Goal: Task Accomplishment & Management: Manage account settings

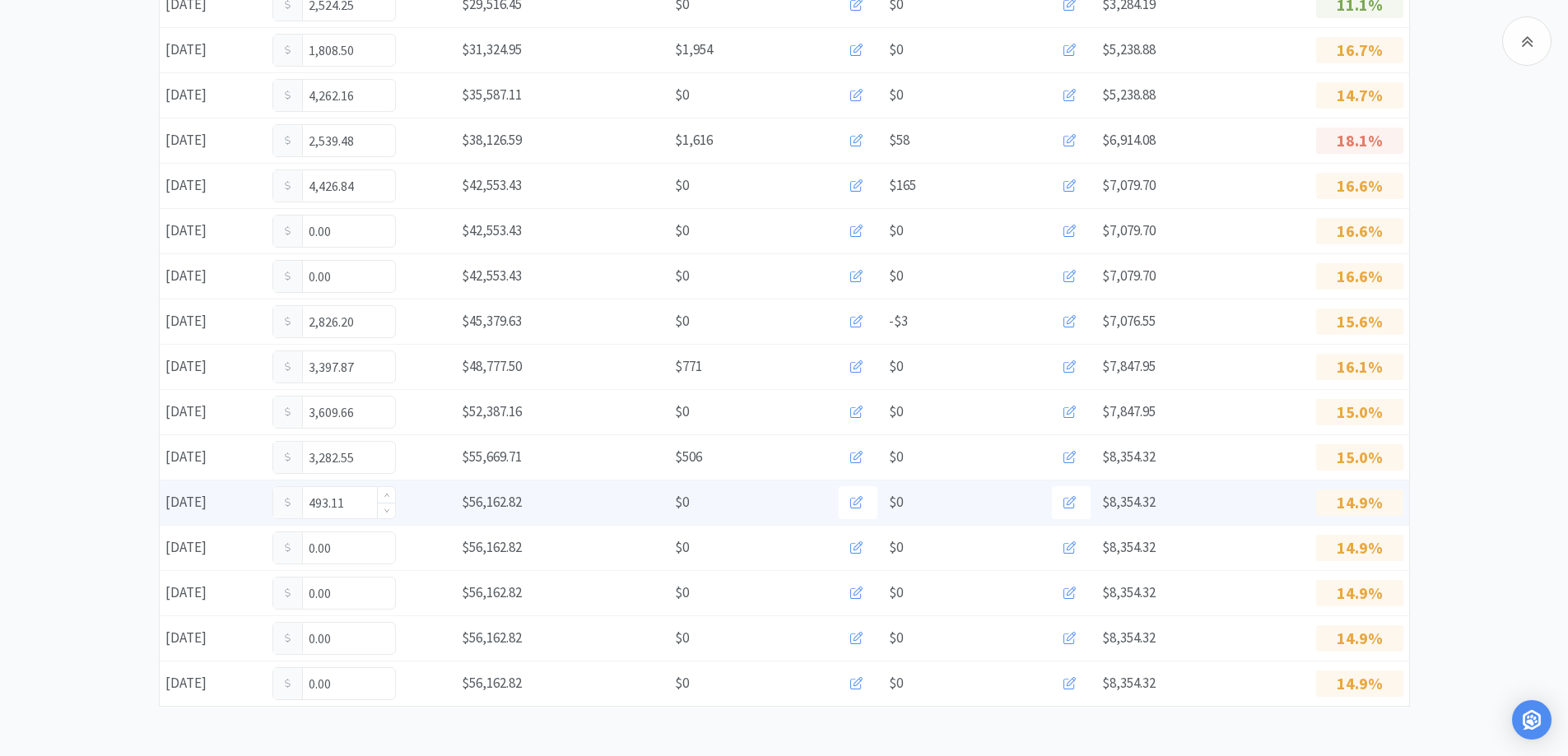
scroll to position [903, 0]
click at [356, 510] on input "493.11" at bounding box center [334, 503] width 122 height 31
type input "4"
type input "849.11"
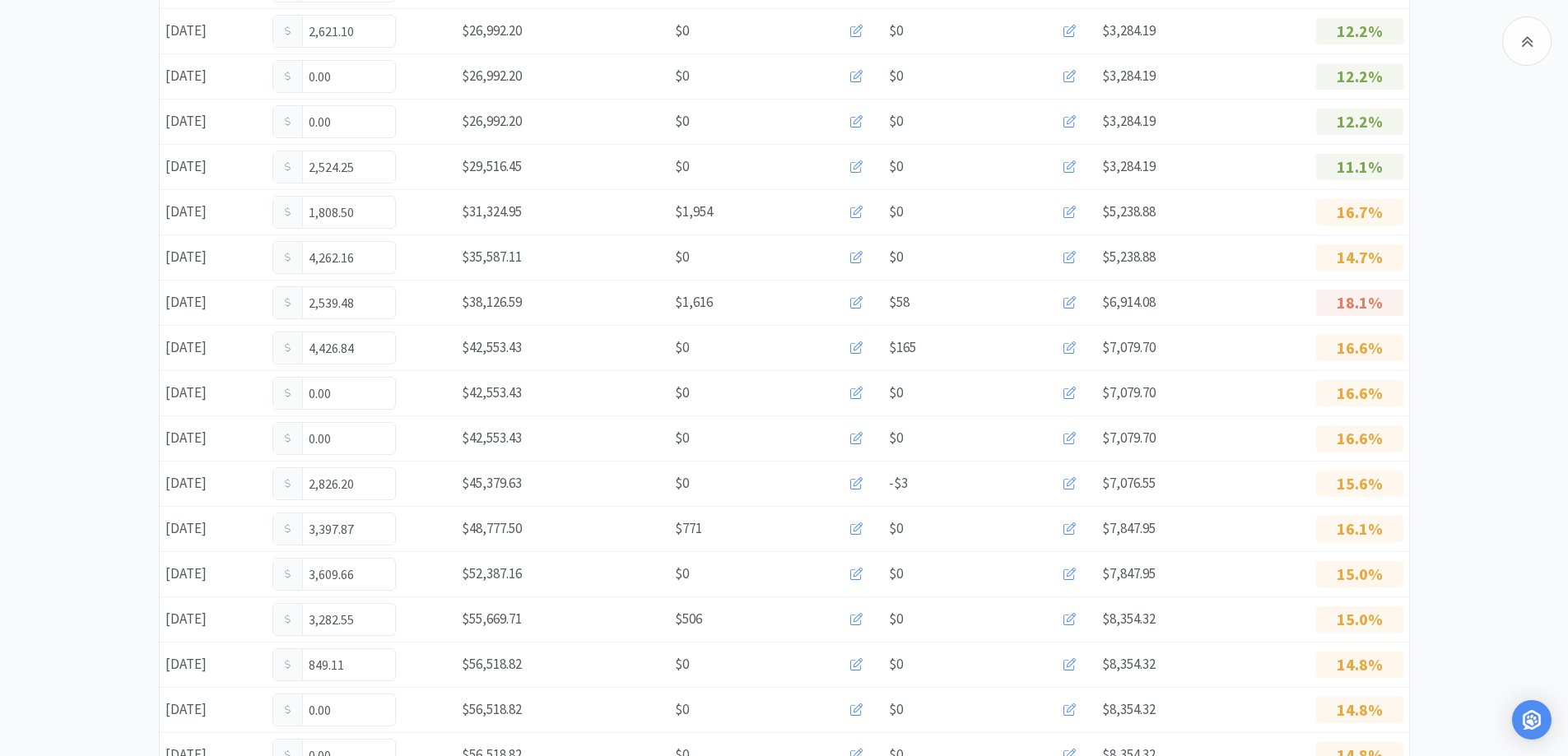
scroll to position [903, 0]
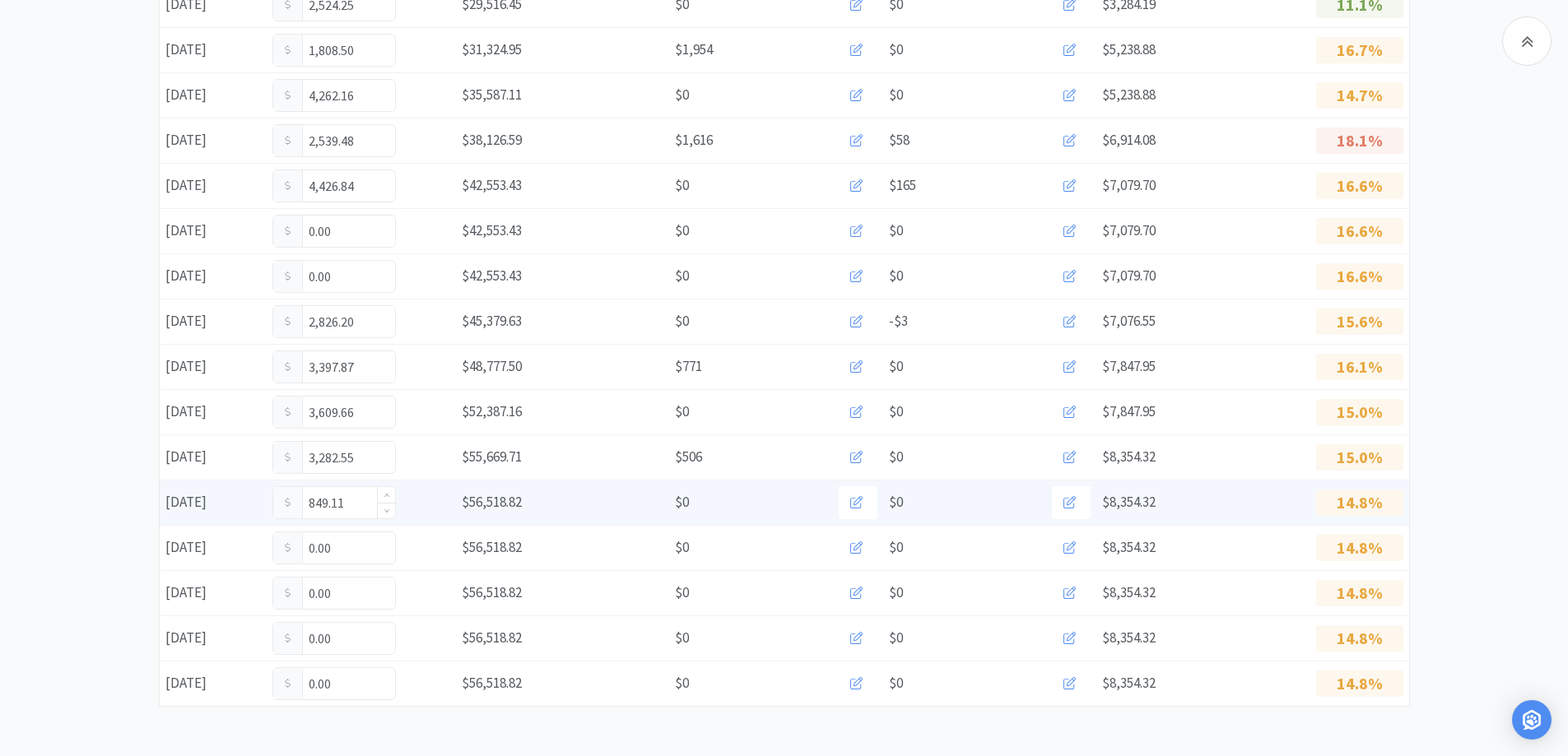
click at [359, 517] on input "849.11" at bounding box center [334, 503] width 122 height 31
click at [359, 510] on input "849.11" at bounding box center [334, 503] width 122 height 31
type input "8"
type input "893.61"
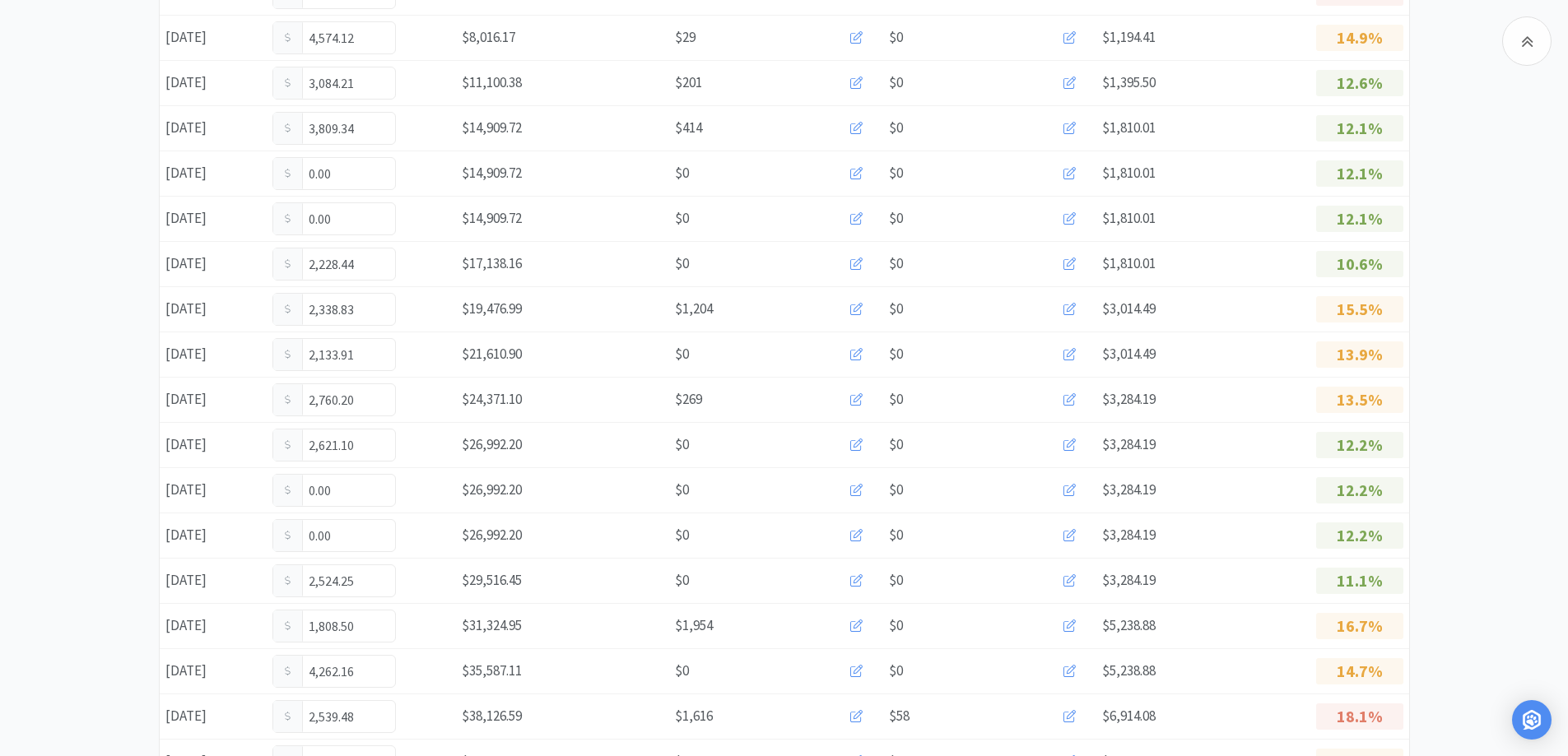
scroll to position [0, 0]
